Goal: Information Seeking & Learning: Learn about a topic

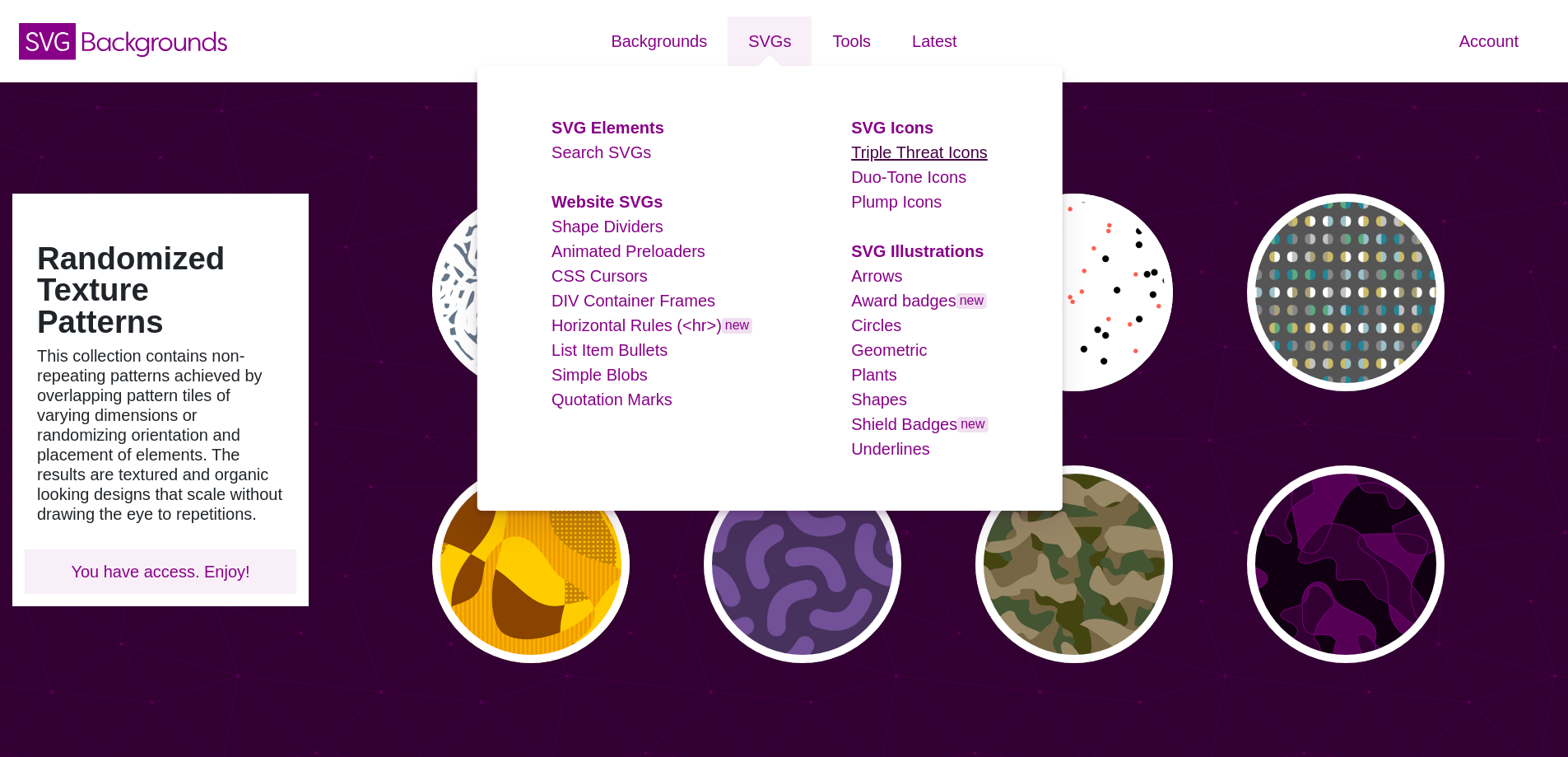
click at [892, 159] on link "Triple Threat Icons" at bounding box center [920, 152] width 137 height 18
click at [889, 183] on link "Duo-Tone Icons" at bounding box center [909, 177] width 115 height 18
click at [889, 195] on link "Plump Icons" at bounding box center [896, 202] width 90 height 18
click at [879, 272] on link "Arrows" at bounding box center [877, 276] width 51 height 18
click at [876, 298] on link "Award badges new" at bounding box center [919, 300] width 136 height 18
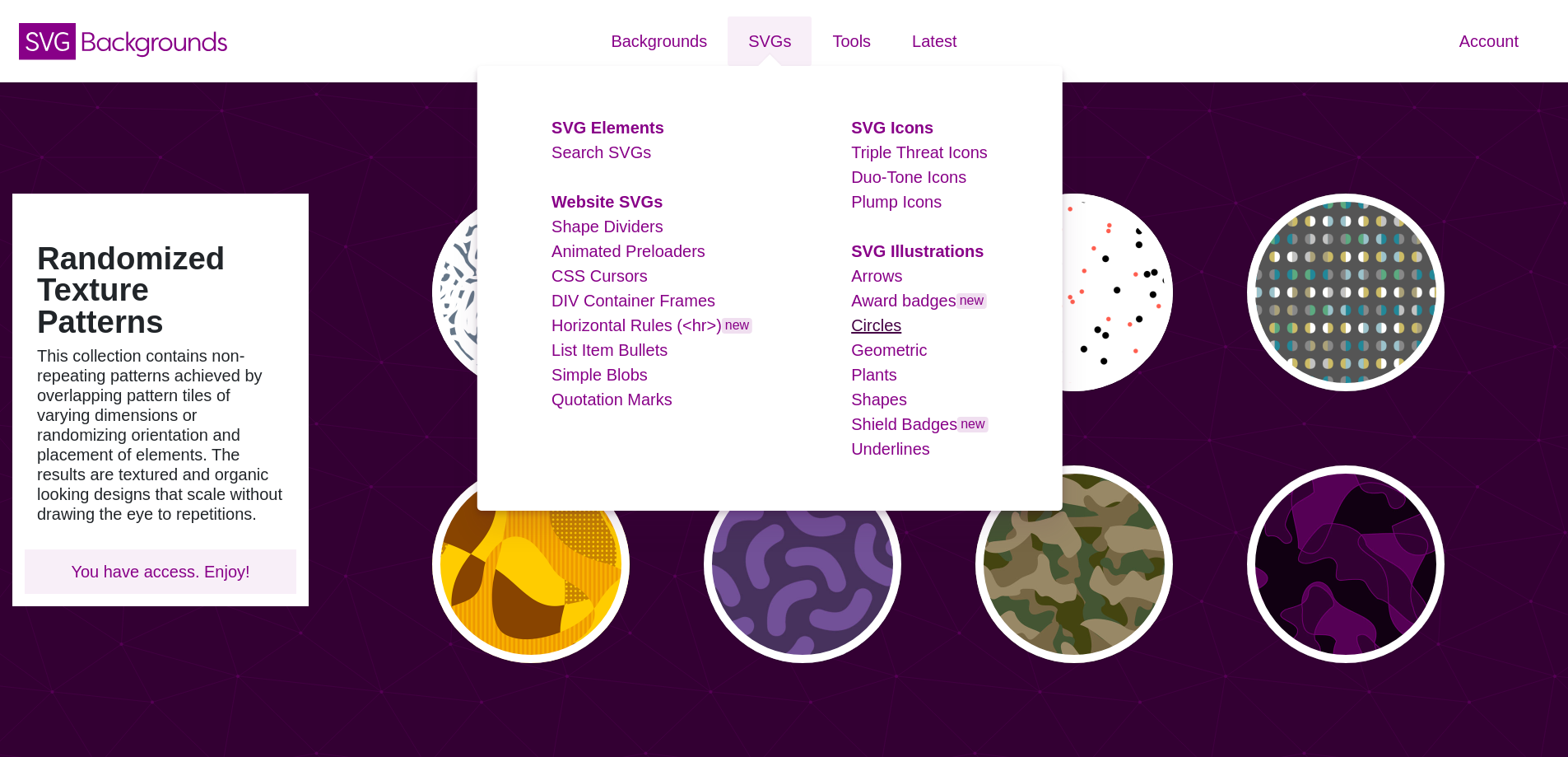
click at [871, 324] on link "Circles" at bounding box center [876, 325] width 50 height 18
click at [874, 349] on link "Geometric" at bounding box center [889, 350] width 76 height 18
click at [876, 371] on link "Plants" at bounding box center [874, 374] width 46 height 18
drag, startPoint x: 876, startPoint y: 403, endPoint x: 878, endPoint y: 443, distance: 40.0
click at [877, 405] on link "Shapes" at bounding box center [879, 399] width 56 height 18
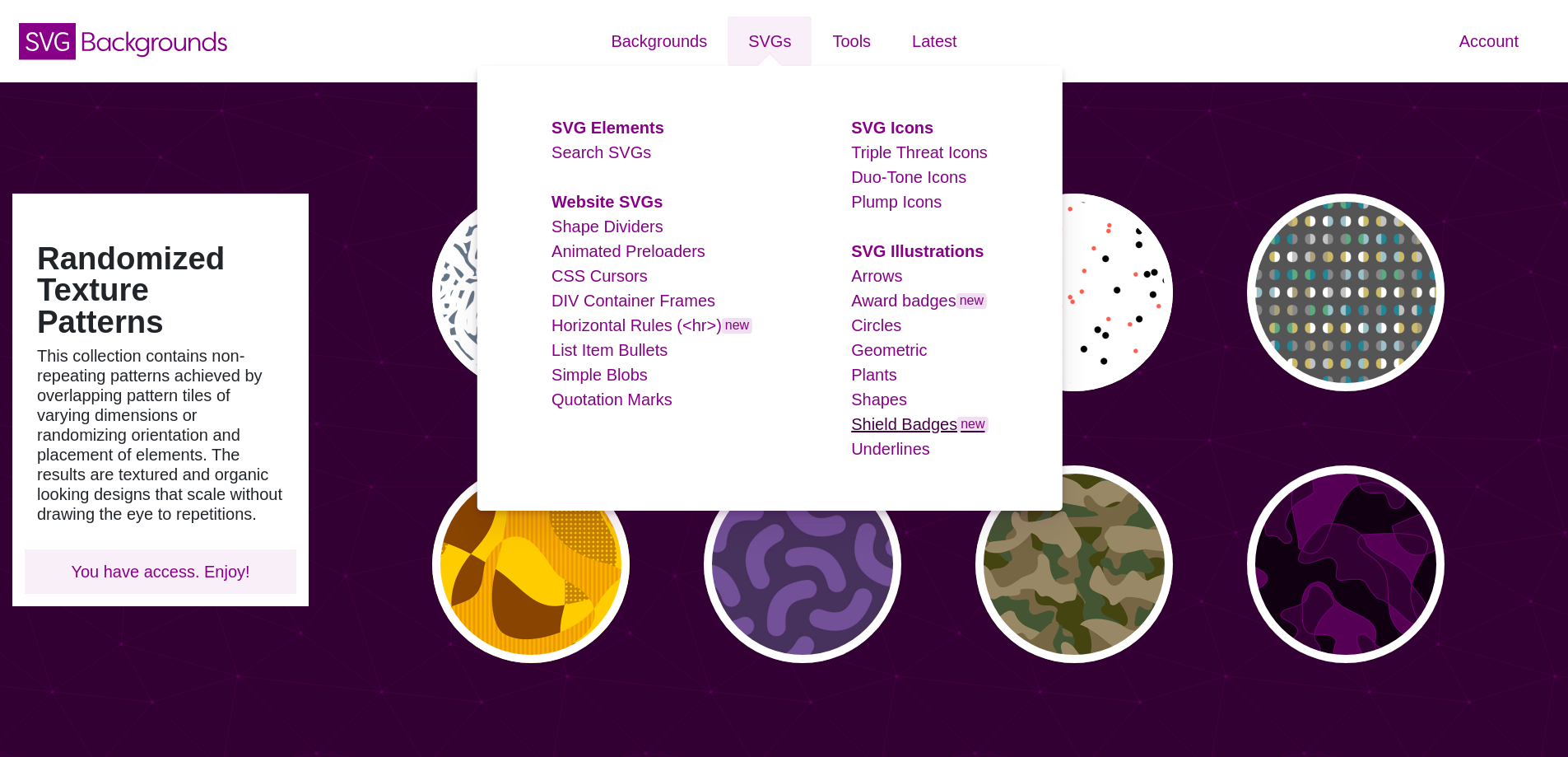
click at [882, 426] on link "Shield Badges new" at bounding box center [920, 424] width 137 height 18
click at [883, 447] on link "Underlines" at bounding box center [890, 448] width 79 height 18
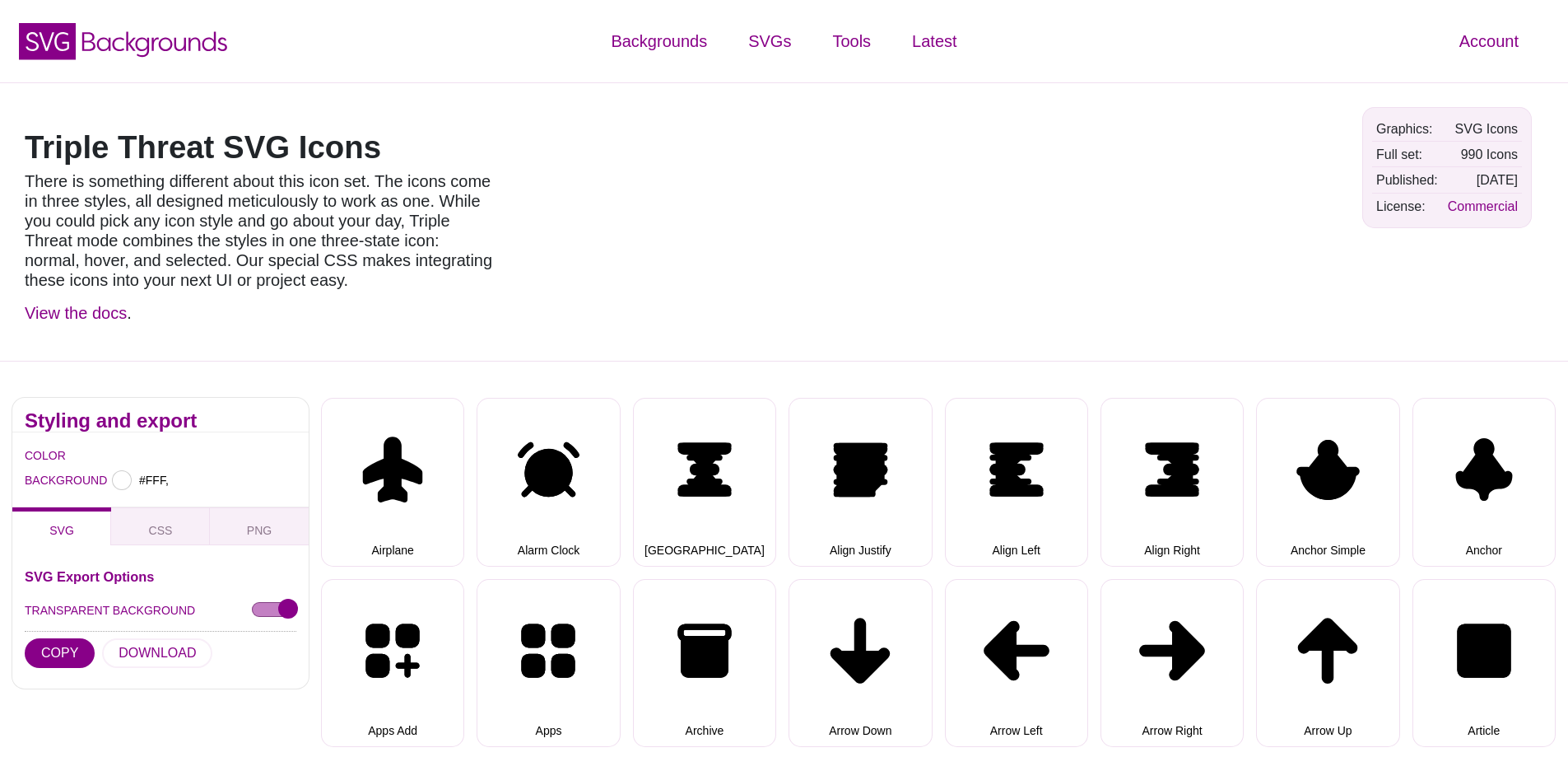
type input "#FFFFFF"
select select "triple threat"
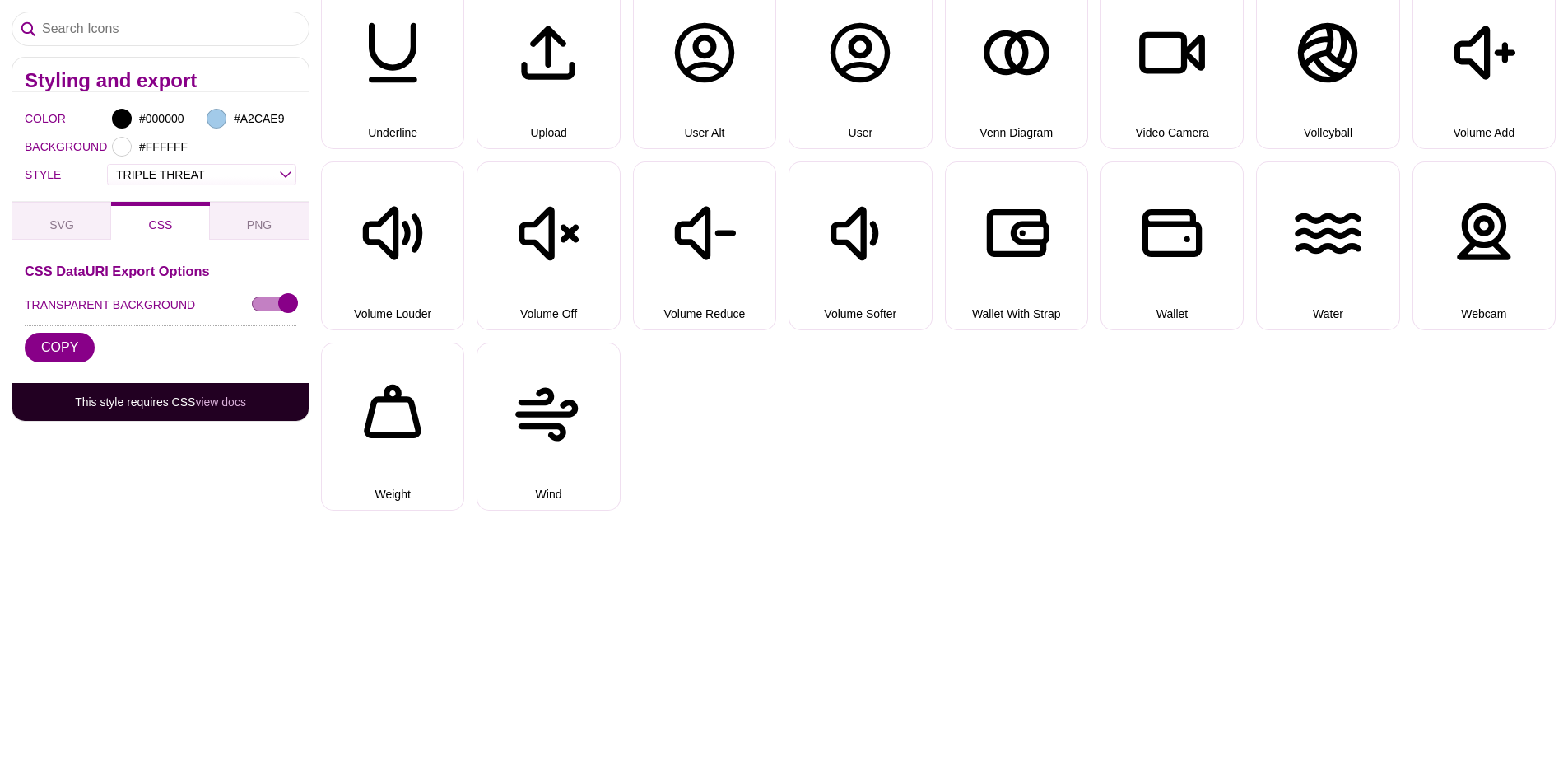
scroll to position [7491, 0]
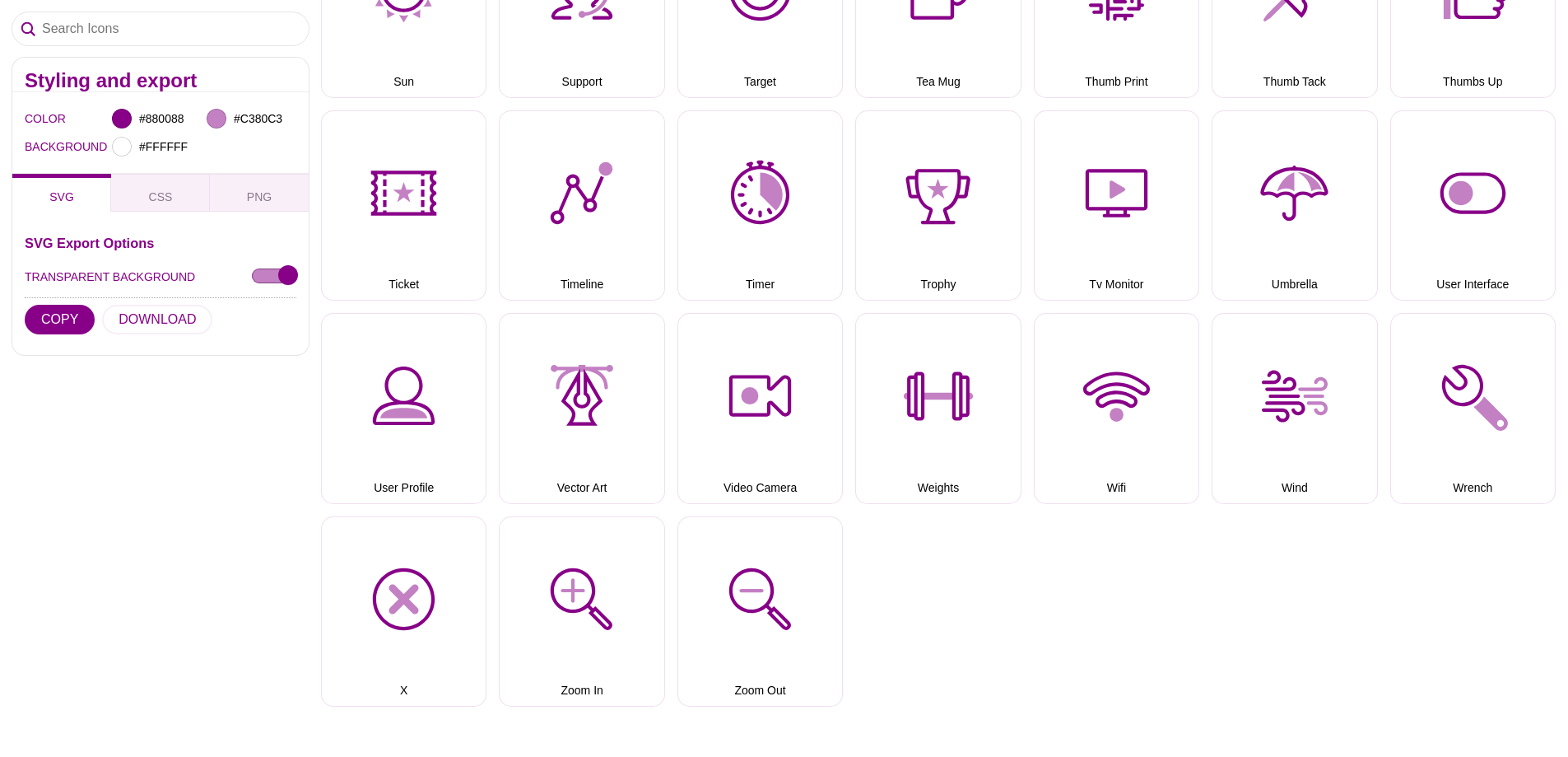
scroll to position [4116, 0]
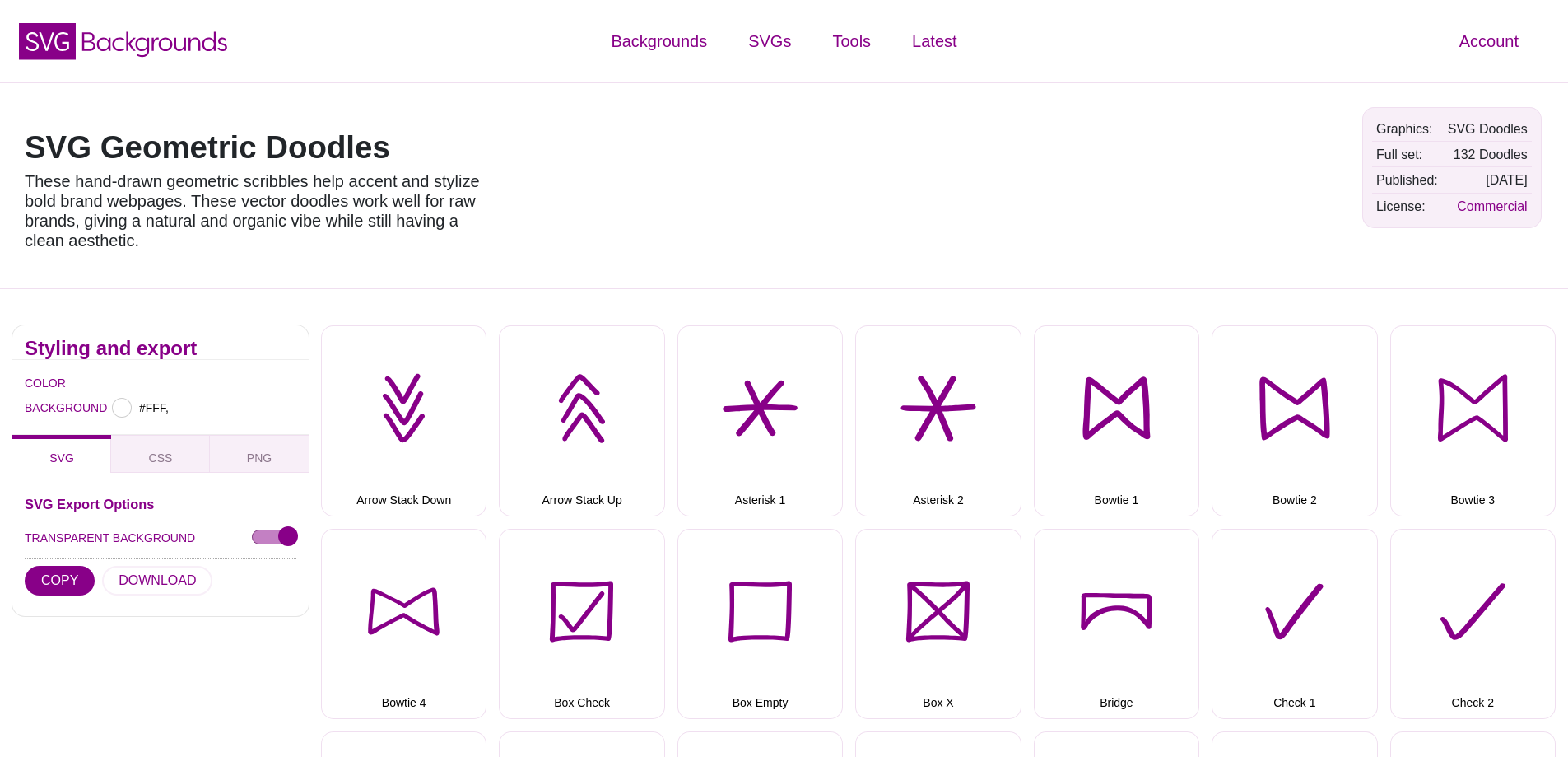
type input "#FFFFFF"
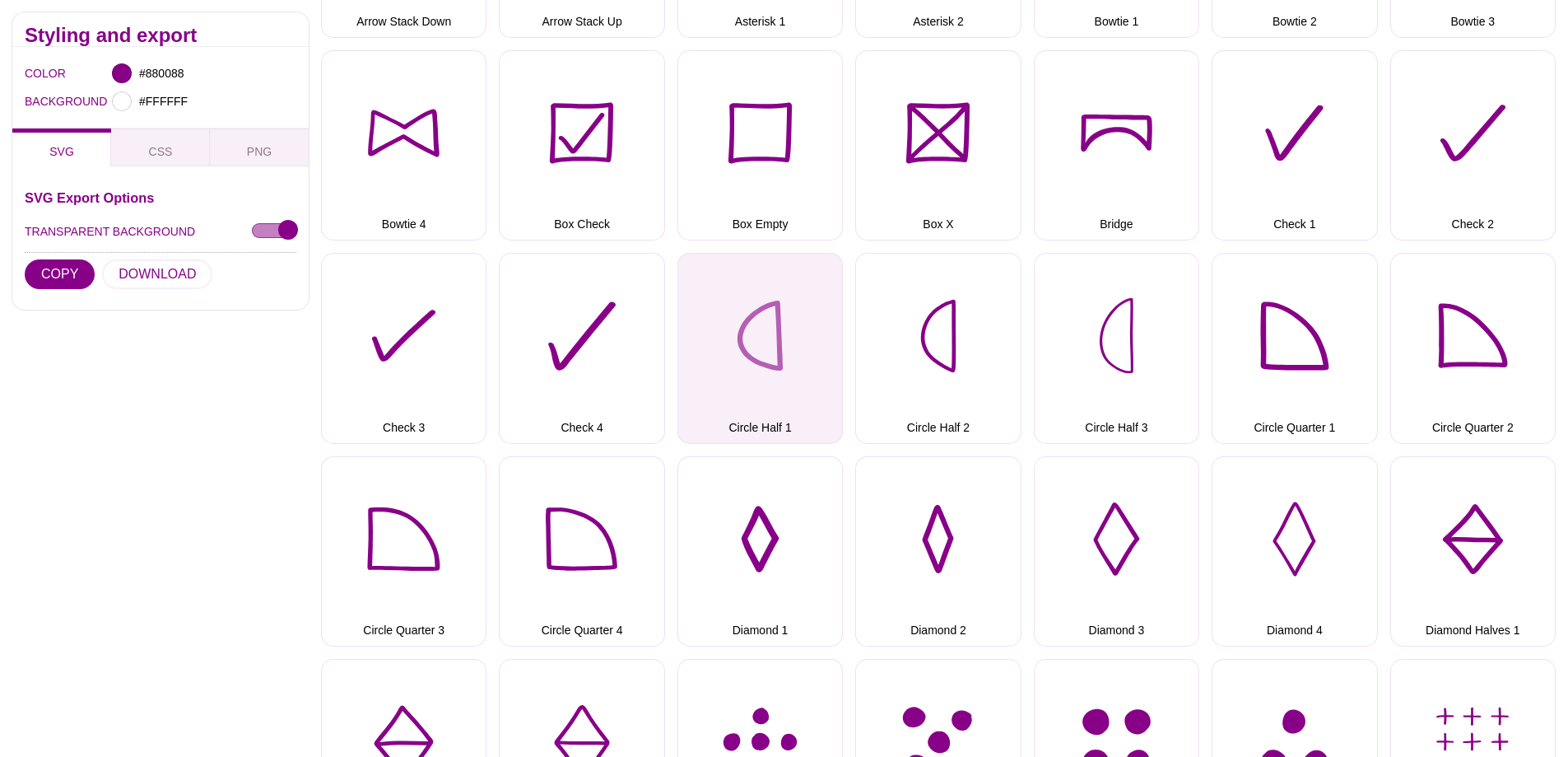
scroll to position [494, 0]
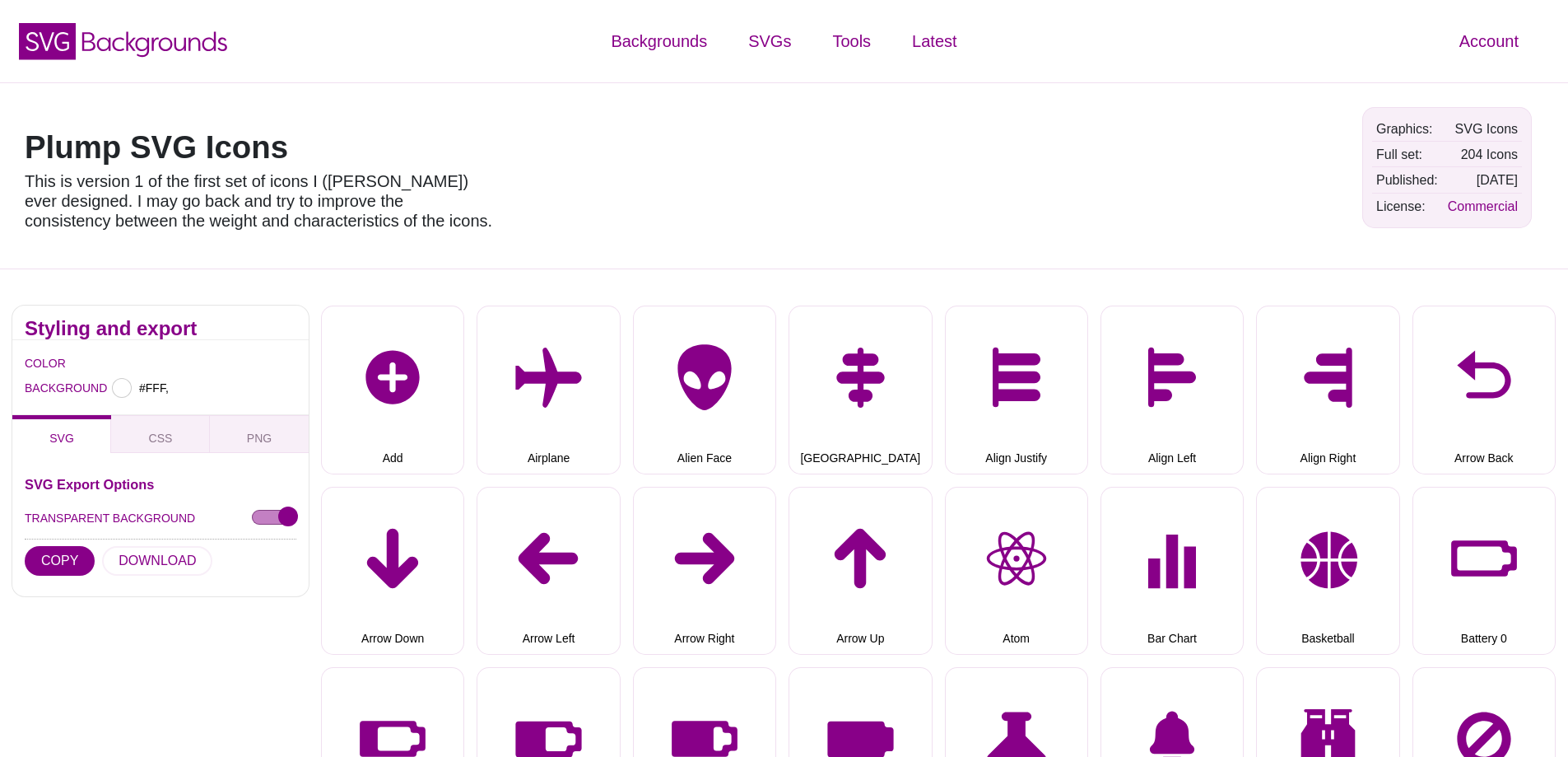
type input "#FFFFFF"
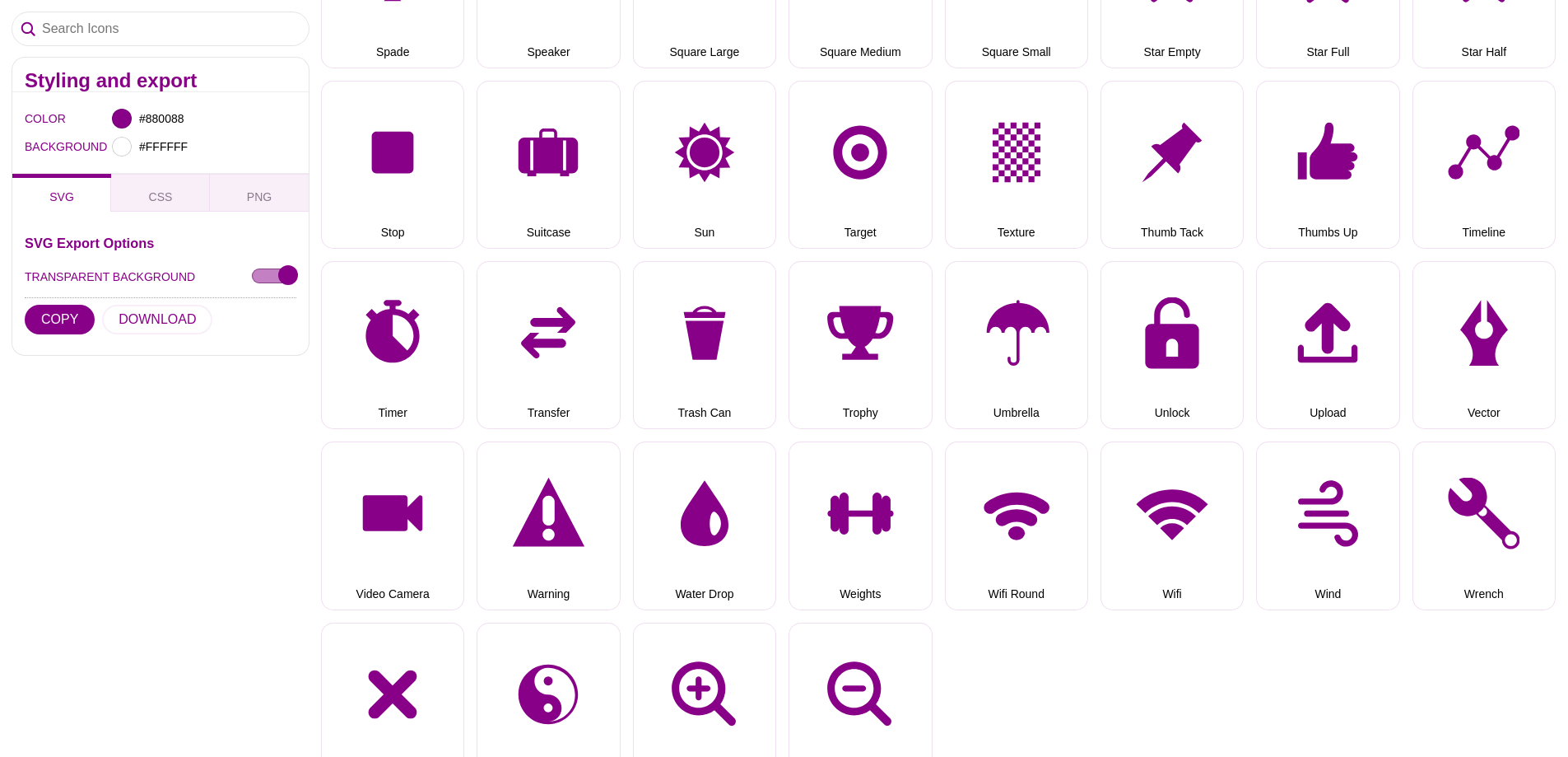
scroll to position [4445, 0]
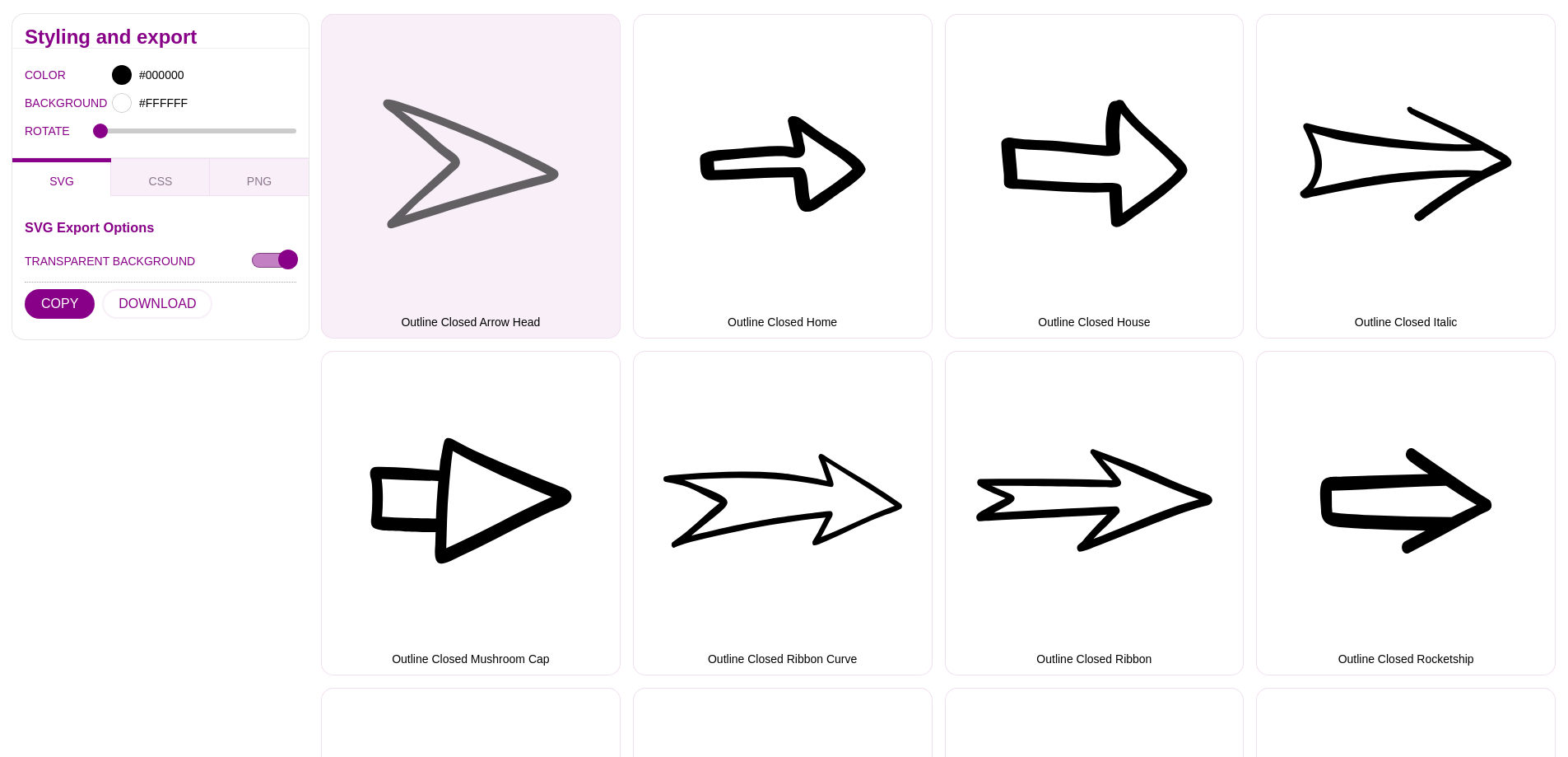
scroll to position [576, 0]
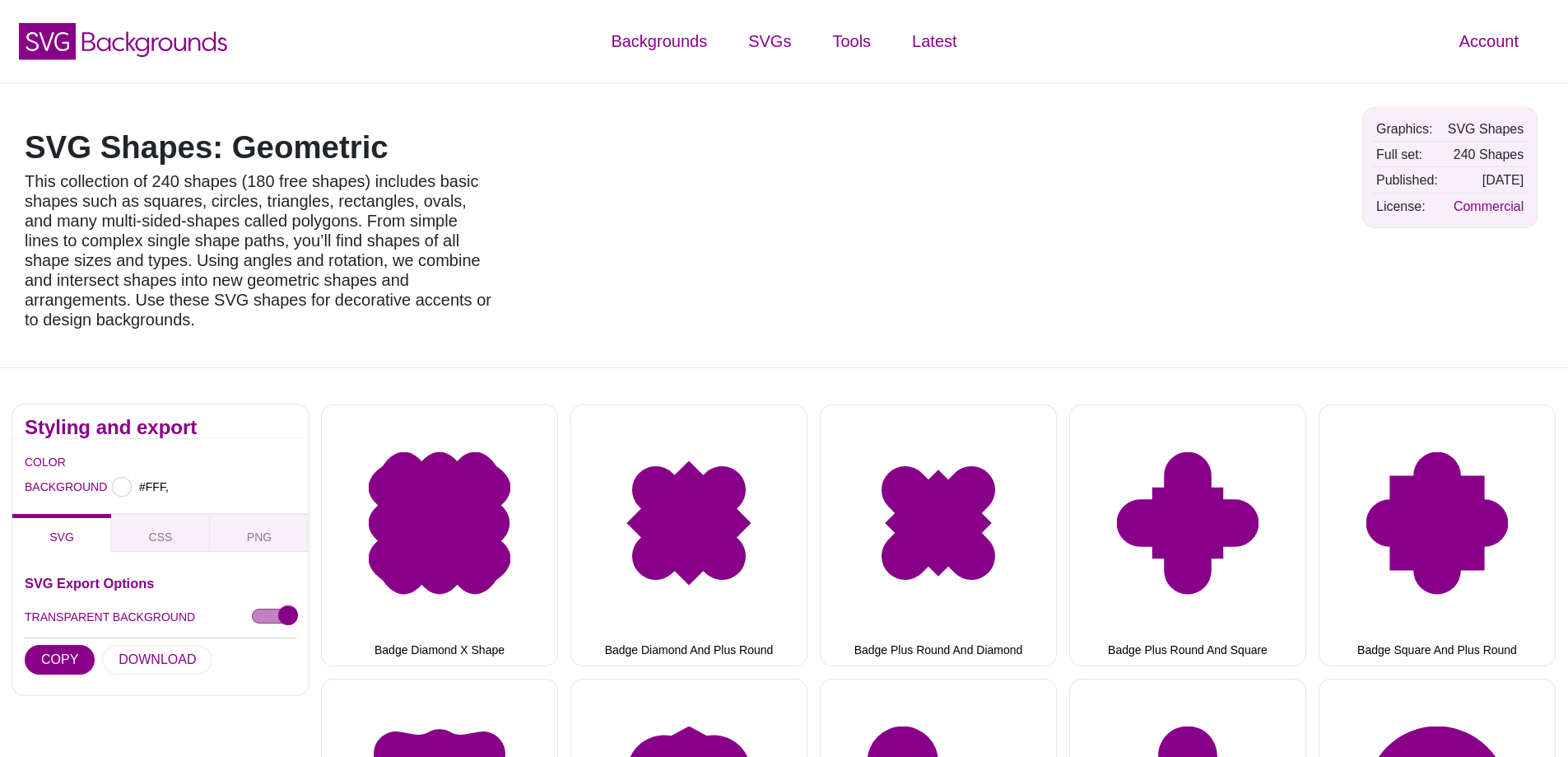
type input "#FFFFFF"
